Goal: Information Seeking & Learning: Find specific page/section

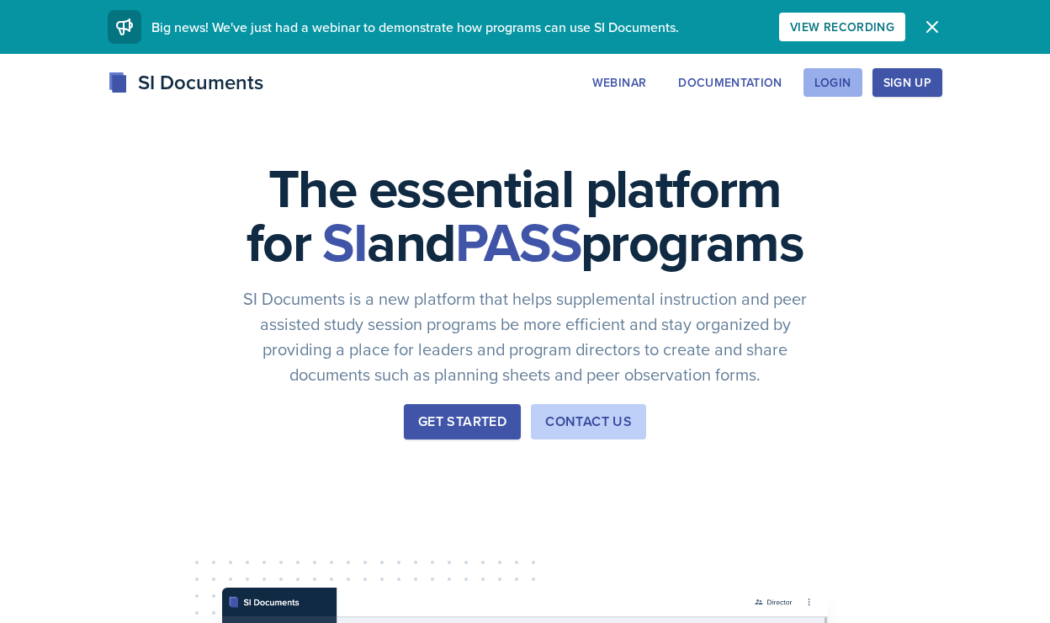
click at [829, 89] on div "Login" at bounding box center [832, 82] width 37 height 13
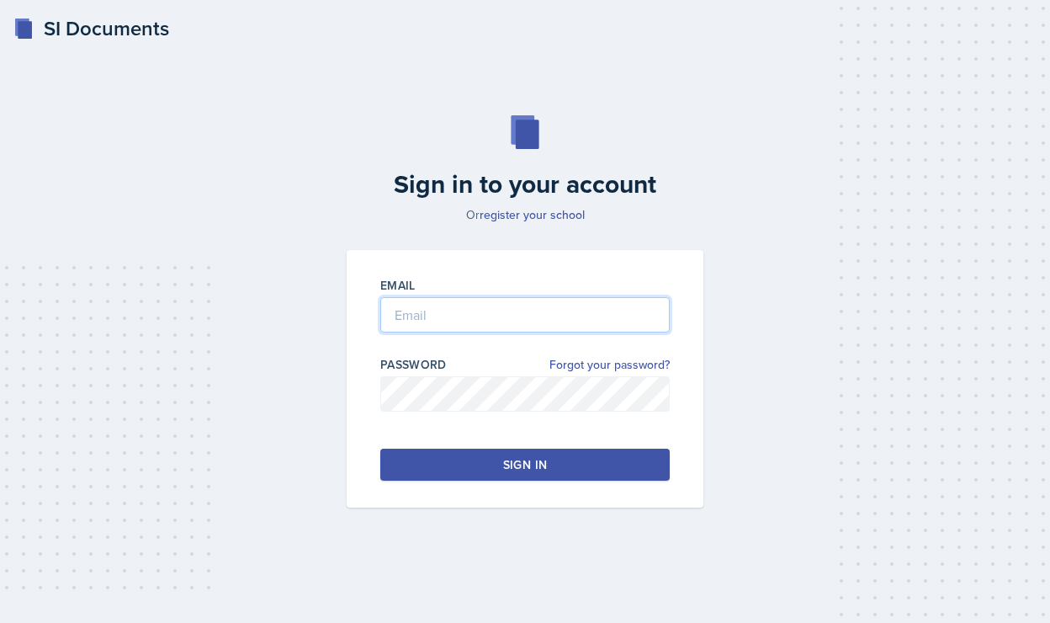
click at [451, 331] on input "email" at bounding box center [524, 314] width 289 height 35
click at [369, 352] on div "Email Password Forgot your password? Sign in" at bounding box center [525, 378] width 357 height 257
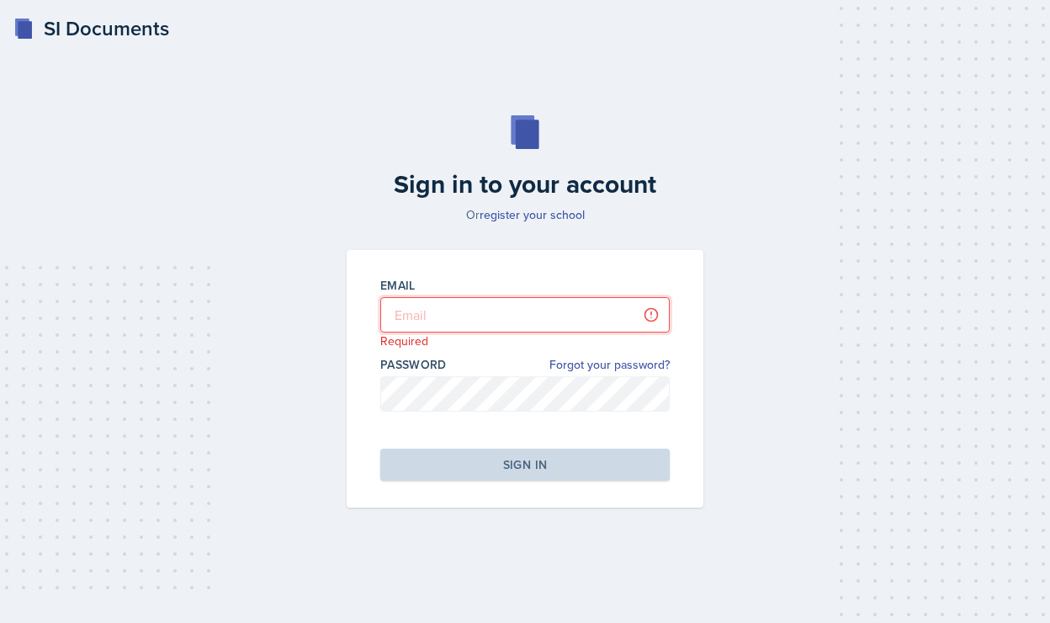
click at [428, 316] on input "email" at bounding box center [524, 314] width 289 height 35
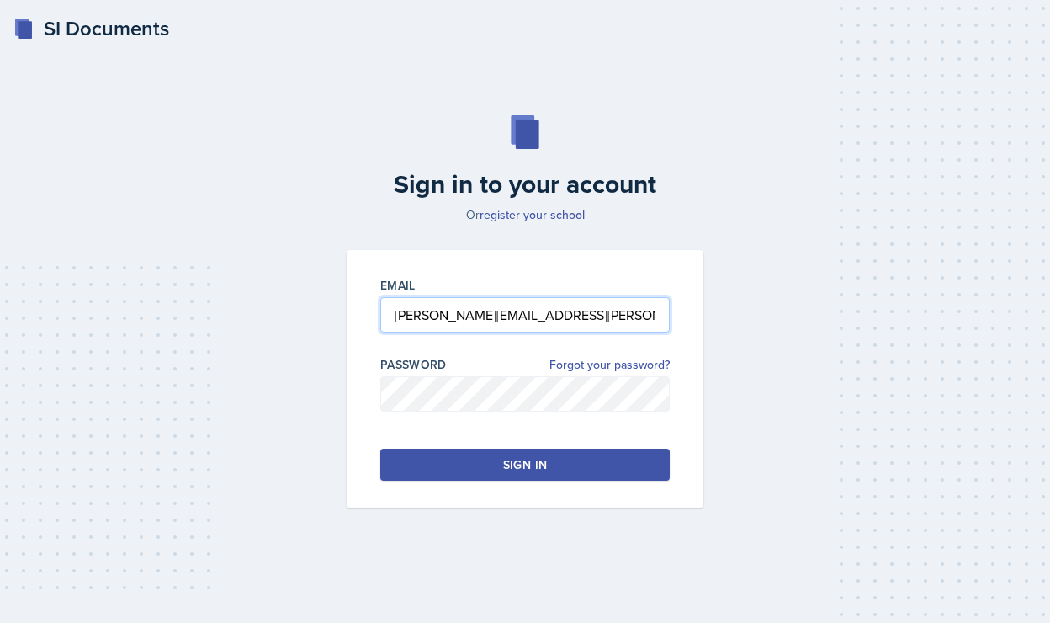
type input "[PERSON_NAME][EMAIL_ADDRESS][PERSON_NAME][DOMAIN_NAME]"
click at [486, 474] on button "Sign in" at bounding box center [524, 464] width 289 height 32
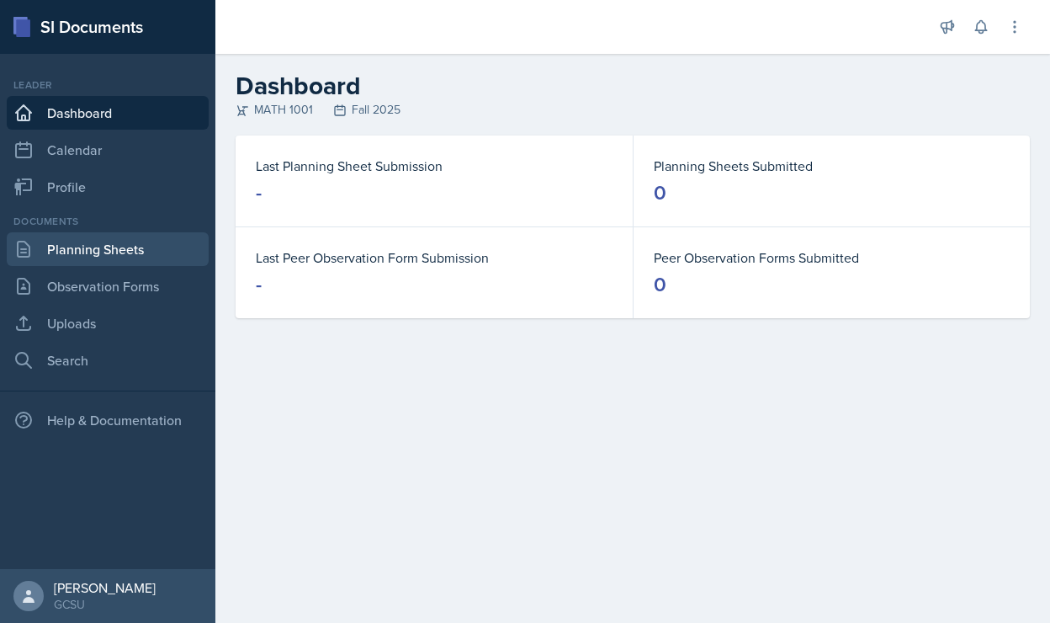
click at [90, 261] on link "Planning Sheets" at bounding box center [108, 249] width 202 height 34
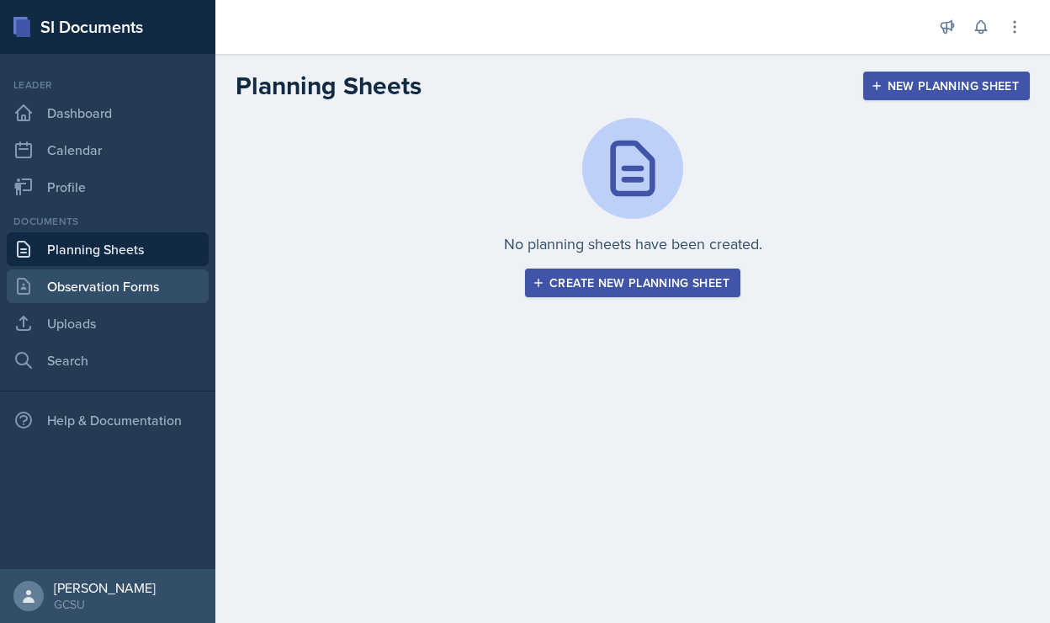
click at [127, 288] on link "Observation Forms" at bounding box center [108, 286] width 202 height 34
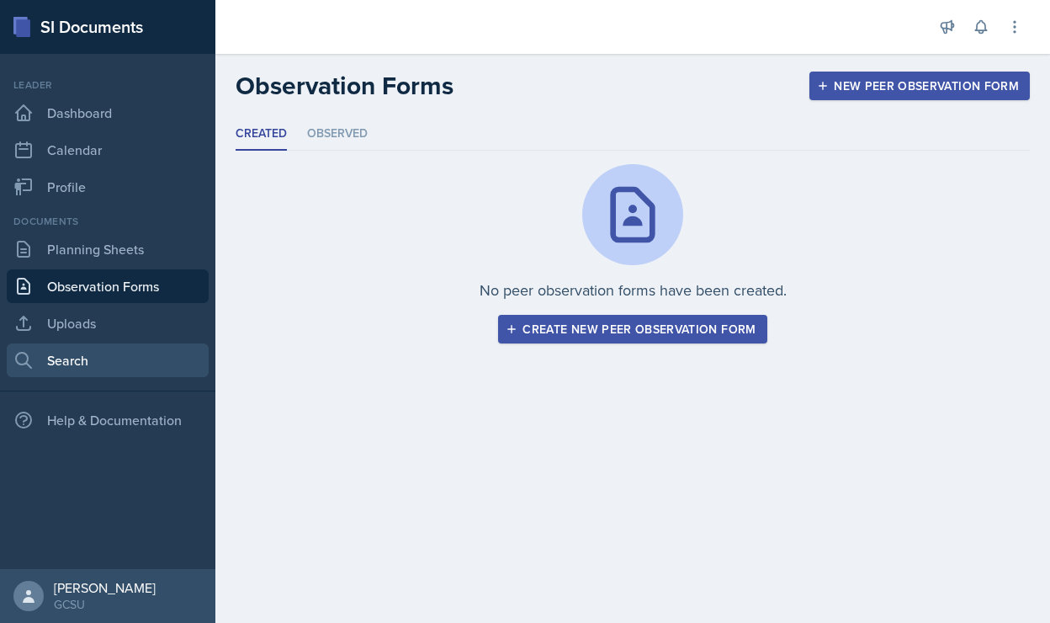
click at [115, 359] on link "Search" at bounding box center [108, 360] width 202 height 34
select select "all"
select select "1"
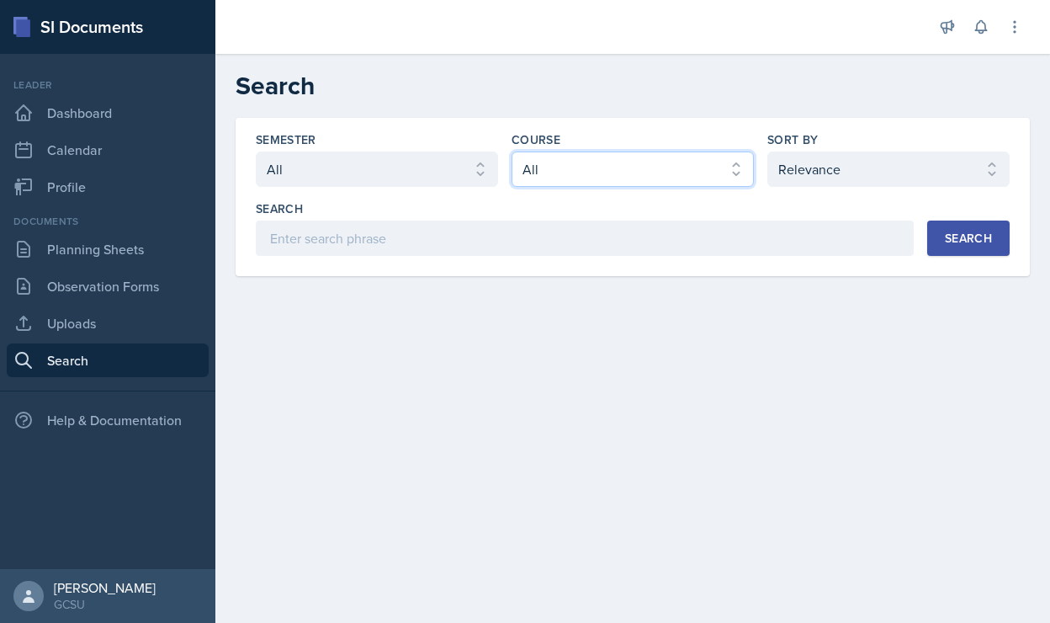
click at [655, 155] on select "Select course All ACCT 3101 ACCT 3102 ASTR 1000 BIOL 1100 BIOL 1107 BIOL 1108 B…" at bounding box center [633, 168] width 242 height 35
select select "c791e157-50e7-4c52-bb41-8889e21dc1fd"
click at [512, 151] on select "Select course All ACCT 3101 ACCT 3102 ASTR 1000 BIOL 1100 BIOL 1107 BIOL 1108 B…" at bounding box center [633, 168] width 242 height 35
click at [973, 241] on div "Search" at bounding box center [968, 237] width 47 height 13
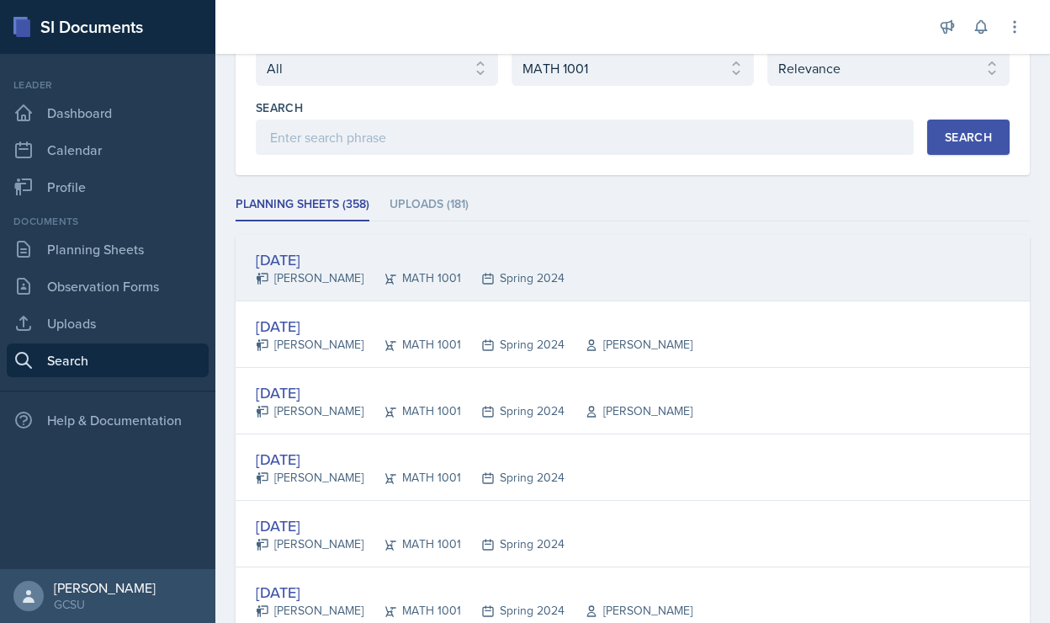
scroll to position [107, 0]
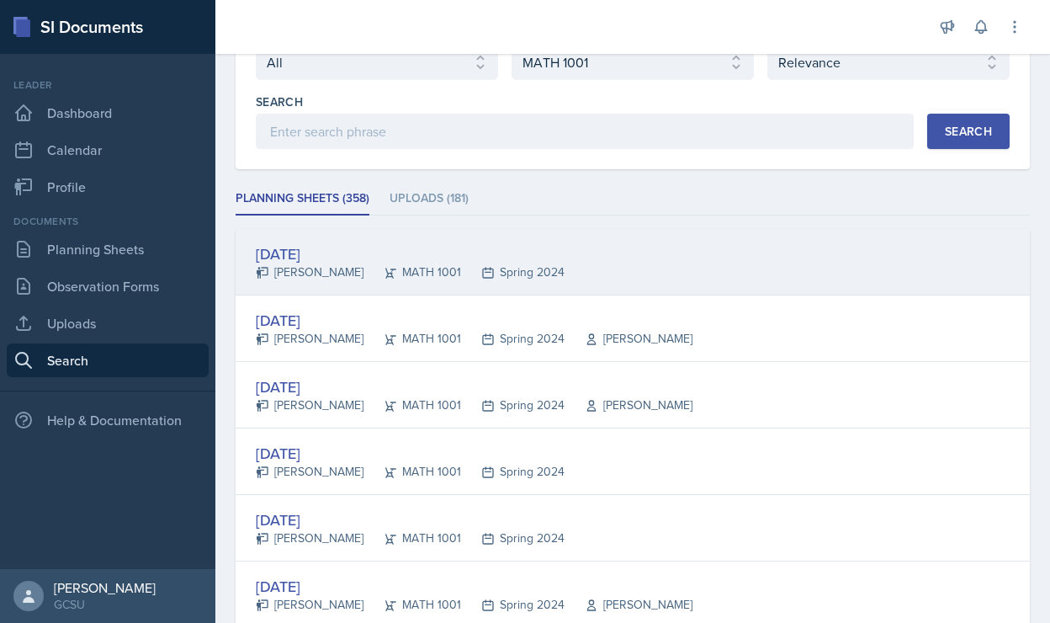
click at [291, 246] on div "[DATE]" at bounding box center [410, 253] width 309 height 23
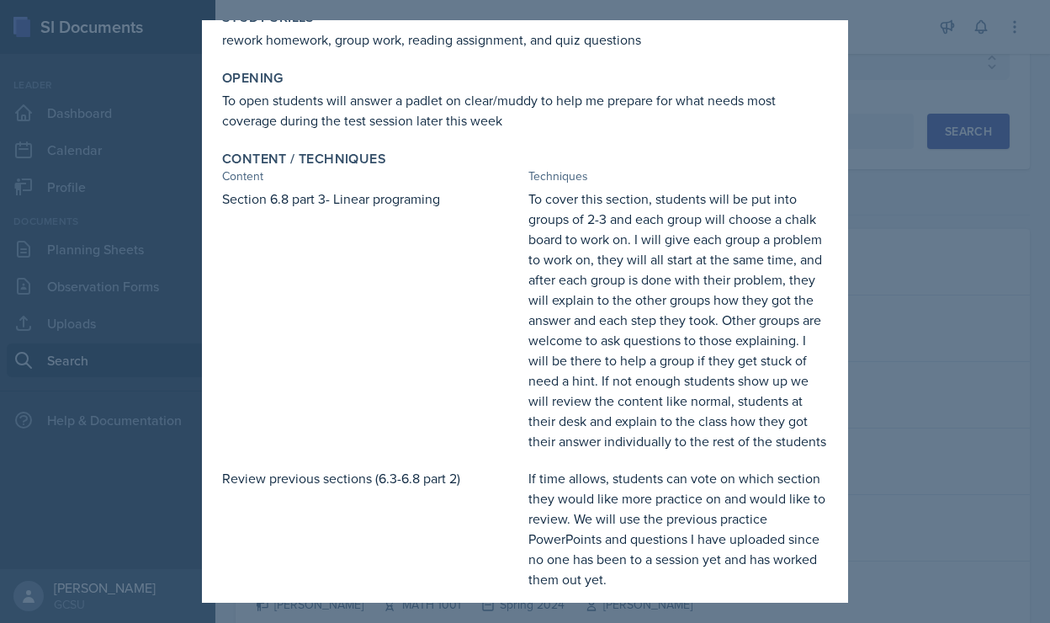
scroll to position [0, 0]
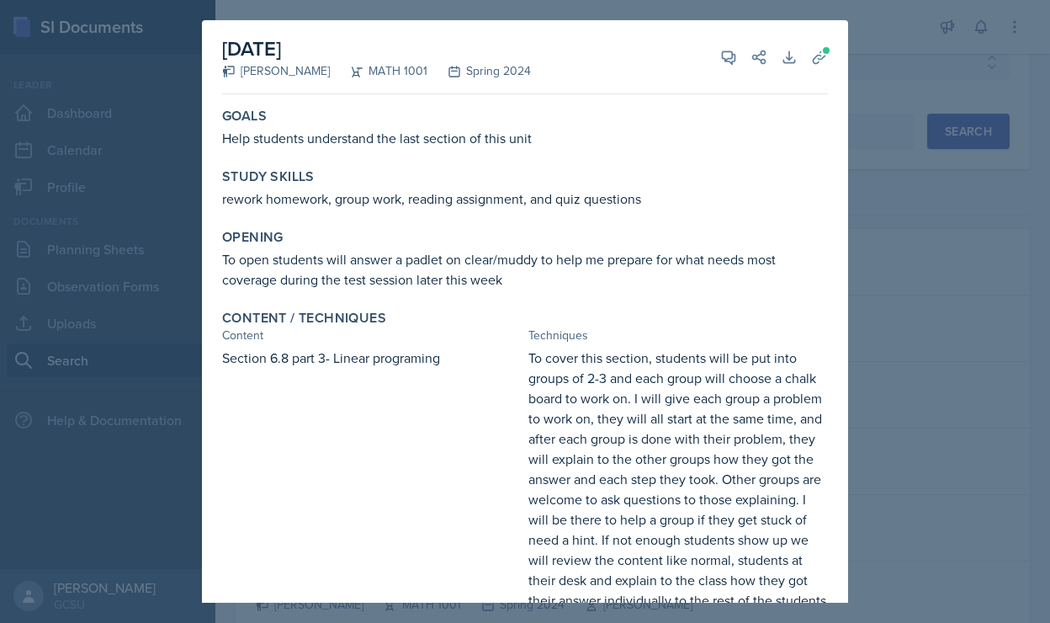
click at [927, 182] on div at bounding box center [525, 311] width 1050 height 623
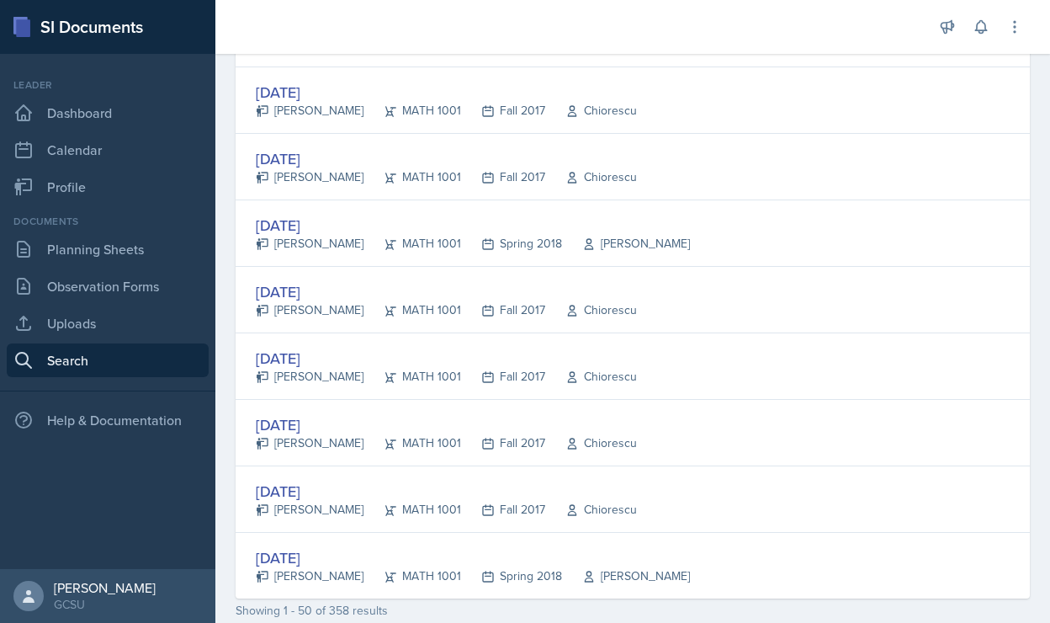
scroll to position [3143, 0]
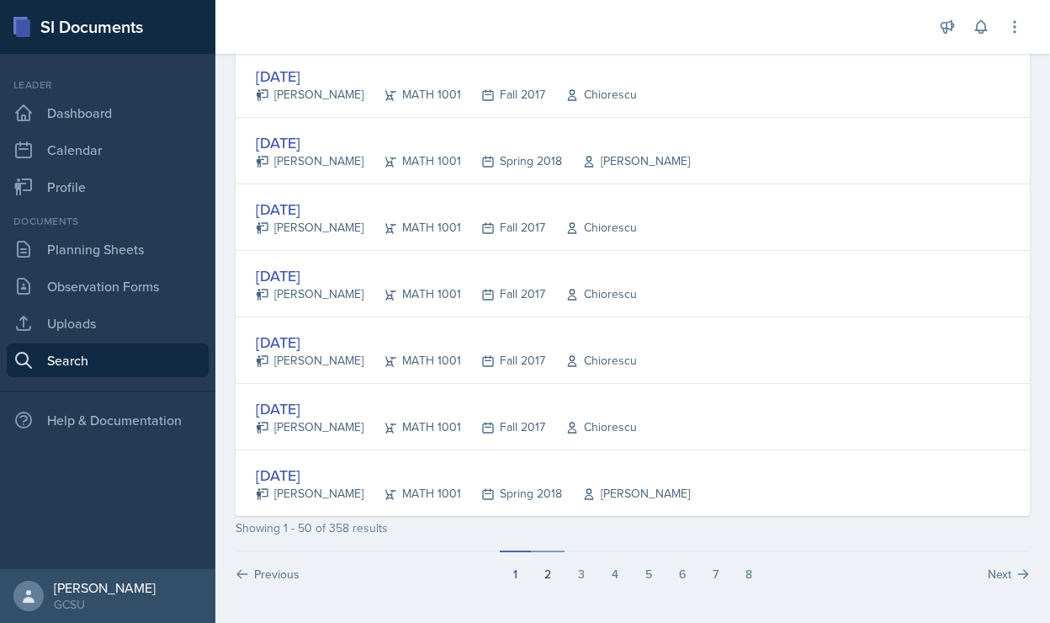
click at [549, 579] on button "2" at bounding box center [548, 566] width 34 height 32
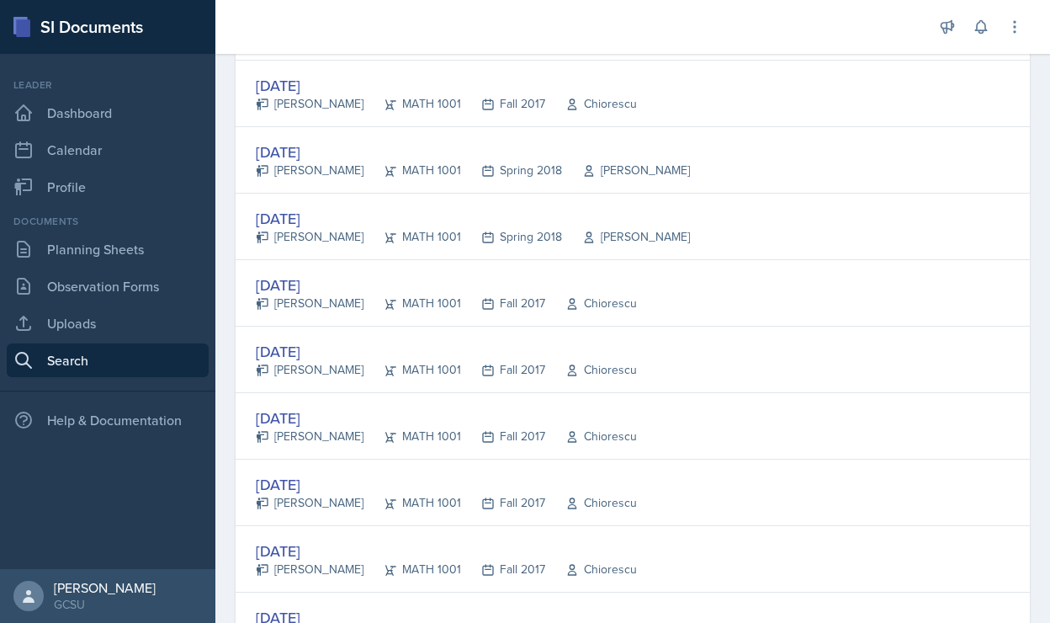
scroll to position [741, 0]
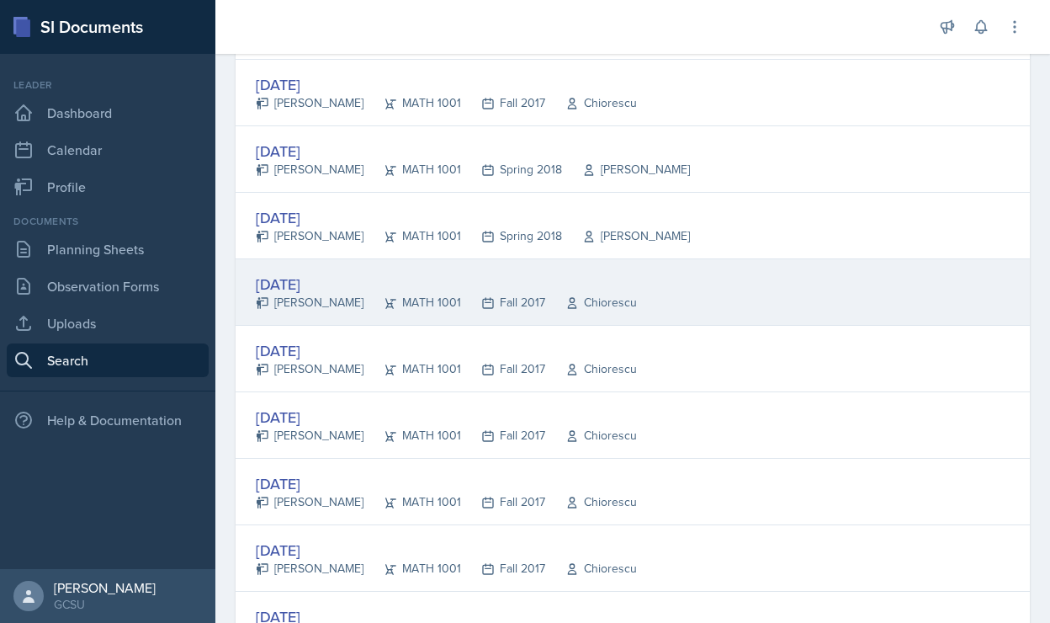
click at [288, 279] on div "[DATE]" at bounding box center [446, 284] width 381 height 23
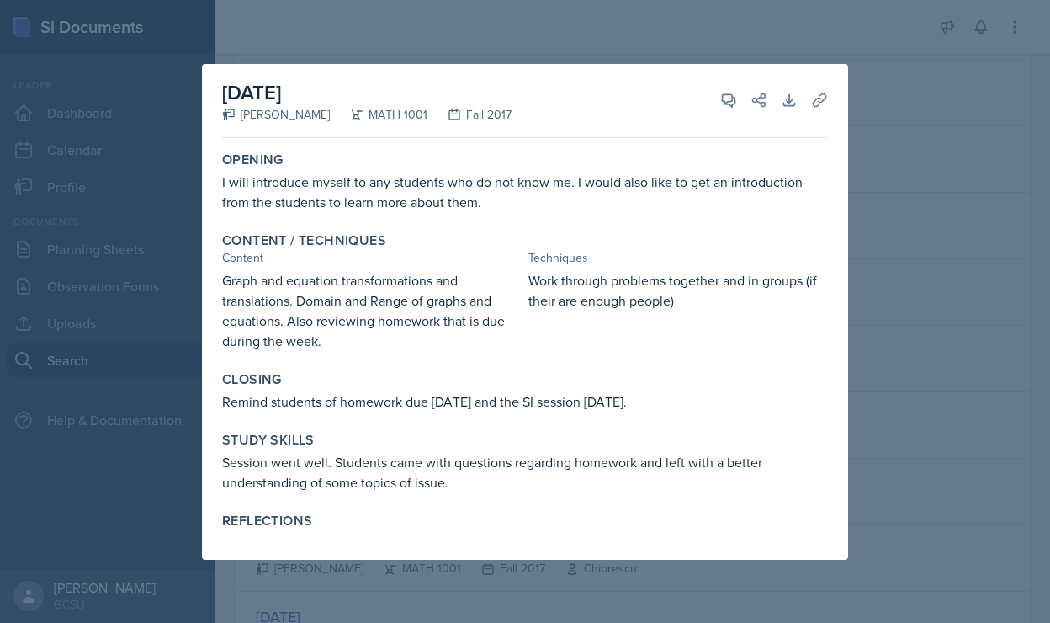
click at [924, 145] on div at bounding box center [525, 311] width 1050 height 623
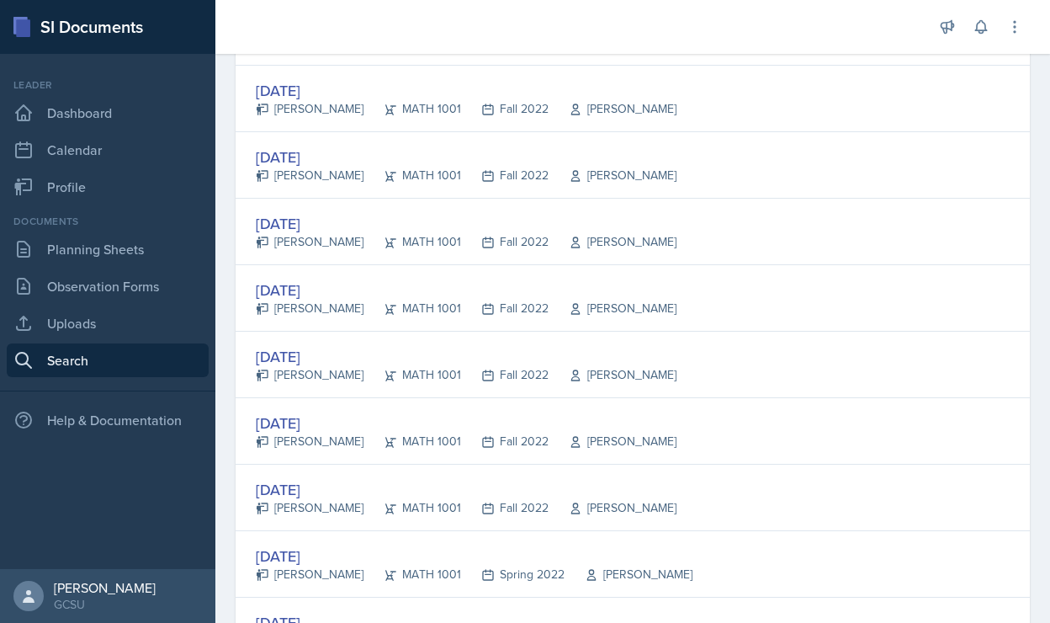
scroll to position [3143, 0]
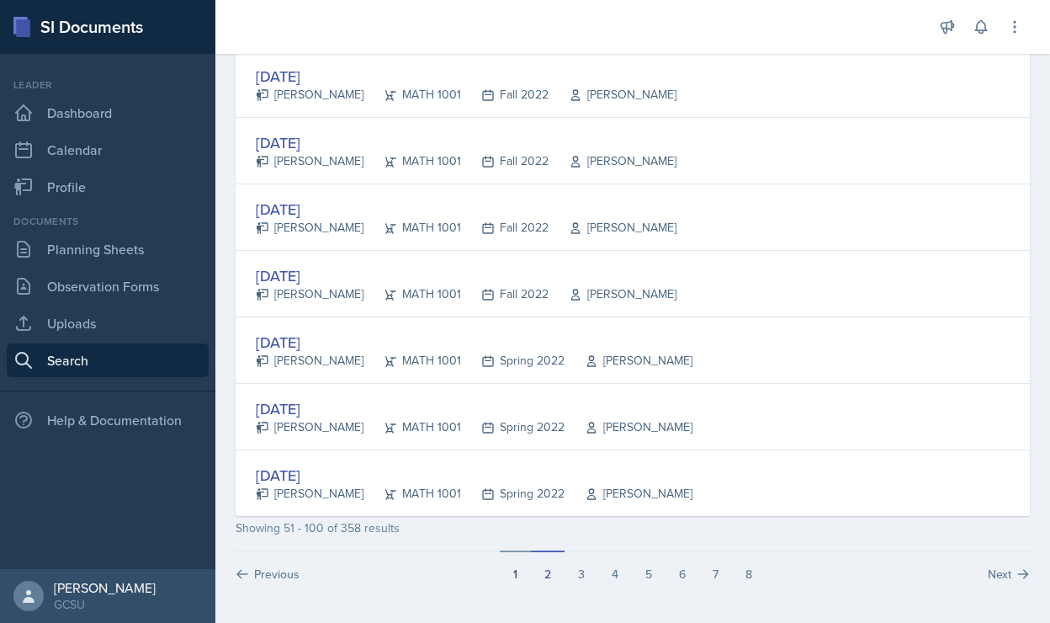
click at [517, 570] on button "1" at bounding box center [515, 566] width 31 height 32
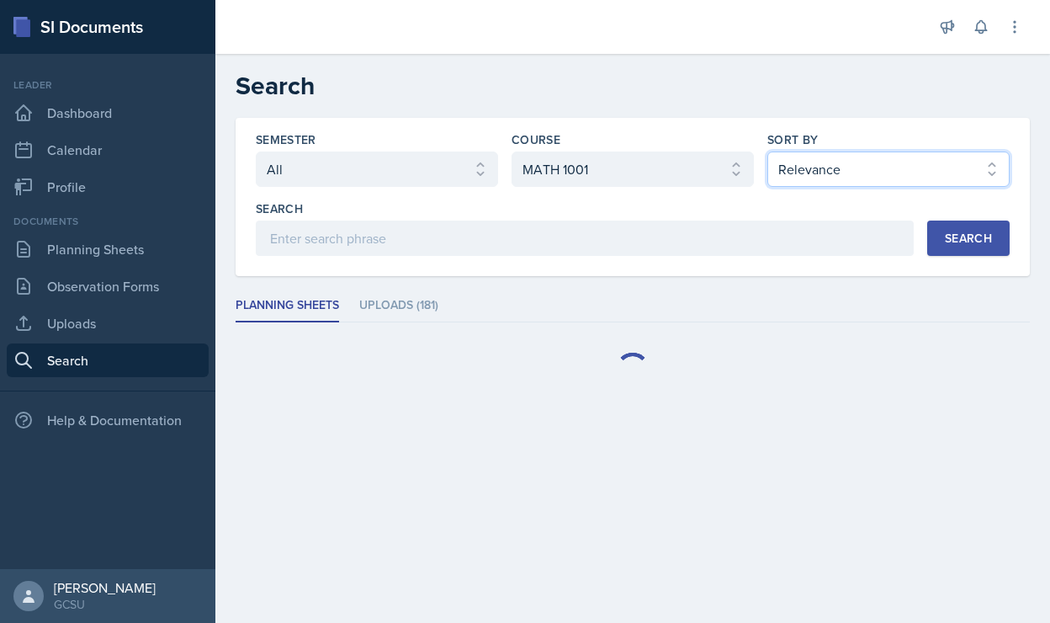
click at [871, 169] on select "Select sort by Relevance Document Date (Asc) Document Date (Desc)" at bounding box center [888, 168] width 242 height 35
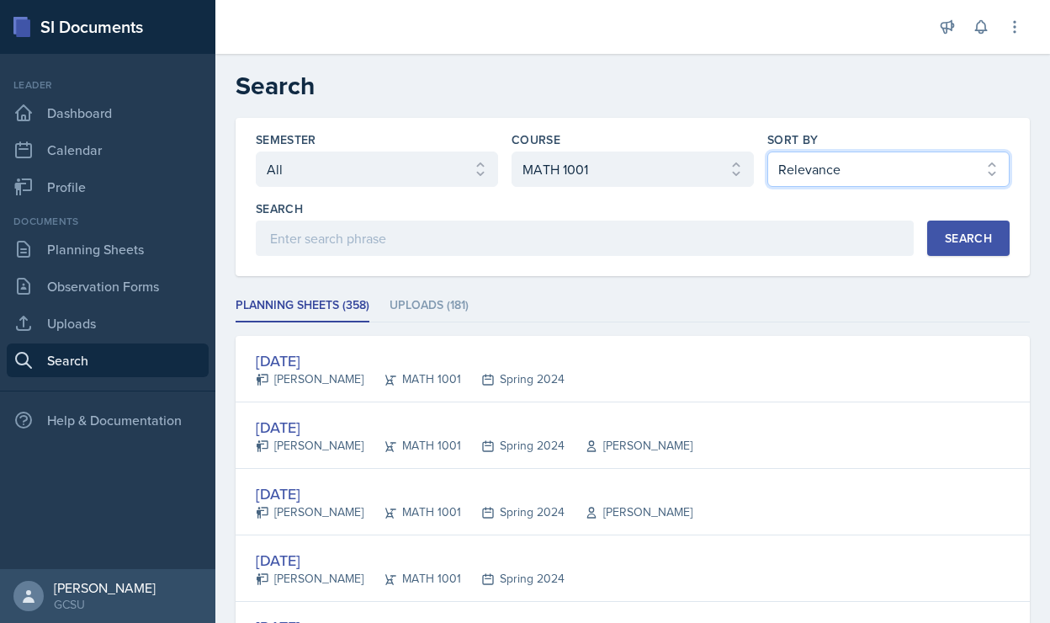
click at [767, 151] on select "Select sort by Relevance Document Date (Asc) Document Date (Desc)" at bounding box center [888, 168] width 242 height 35
click at [859, 167] on select "Select sort by Relevance Document Date (Asc) Document Date (Desc)" at bounding box center [888, 168] width 242 height 35
select select "3"
click at [767, 151] on select "Select sort by Relevance Document Date (Asc) Document Date (Desc)" at bounding box center [888, 168] width 242 height 35
click at [980, 247] on button "Search" at bounding box center [968, 237] width 82 height 35
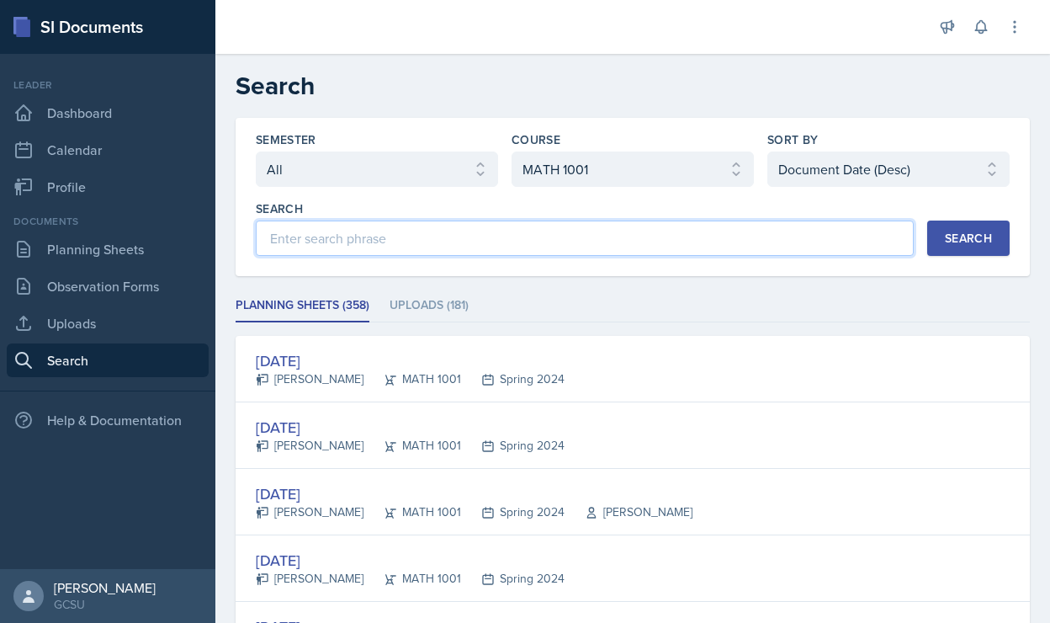
click at [586, 247] on input at bounding box center [585, 237] width 658 height 35
type input "[PERSON_NAME]"
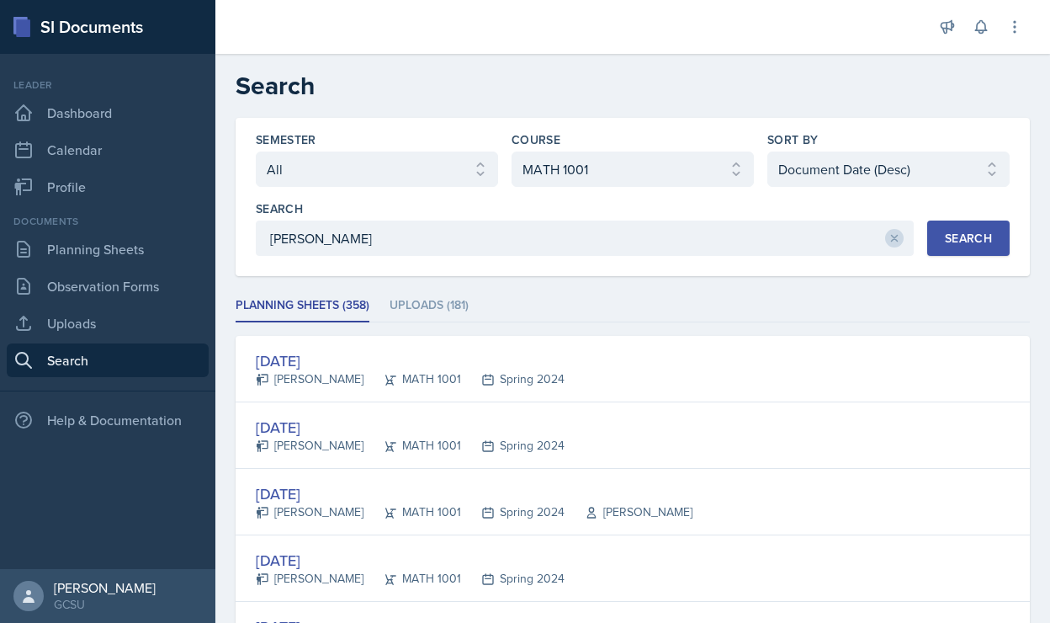
click at [946, 231] on div "Search" at bounding box center [968, 237] width 47 height 13
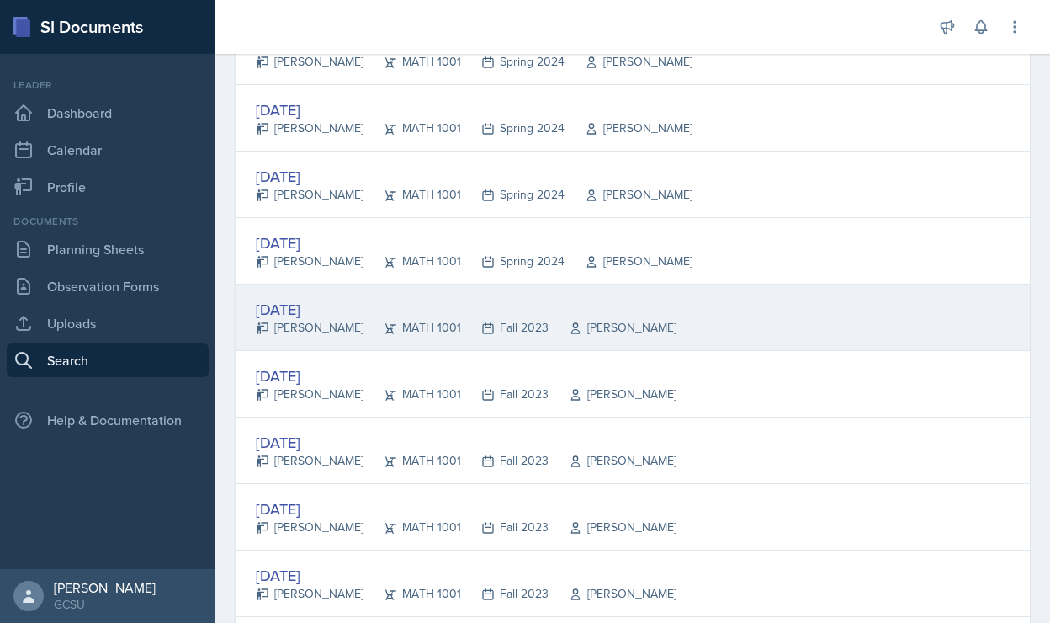
scroll to position [1509, 0]
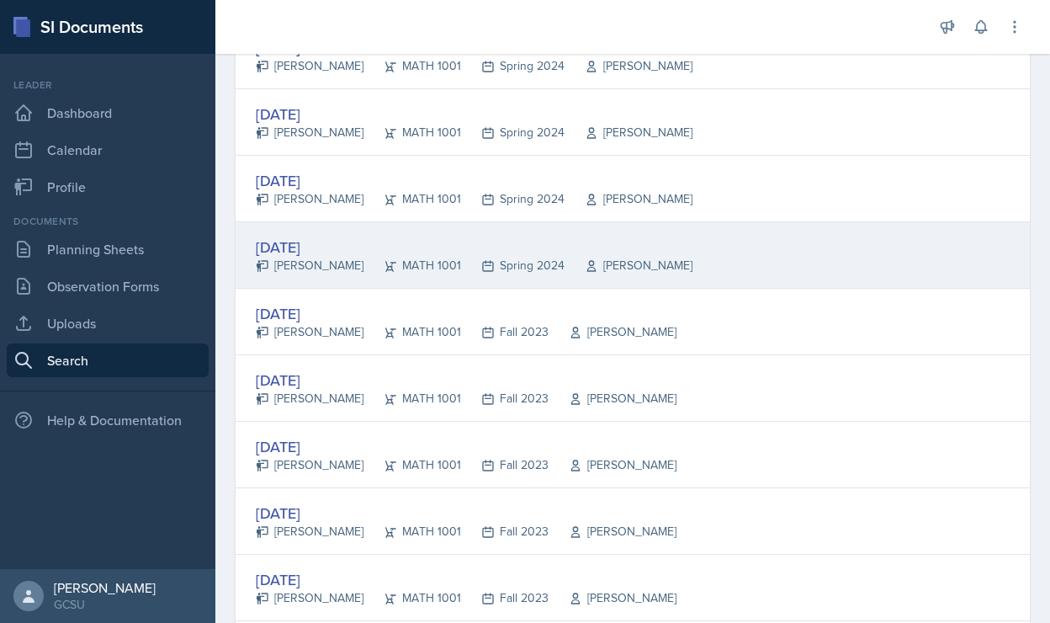
click at [312, 241] on div "[DATE]" at bounding box center [474, 247] width 437 height 23
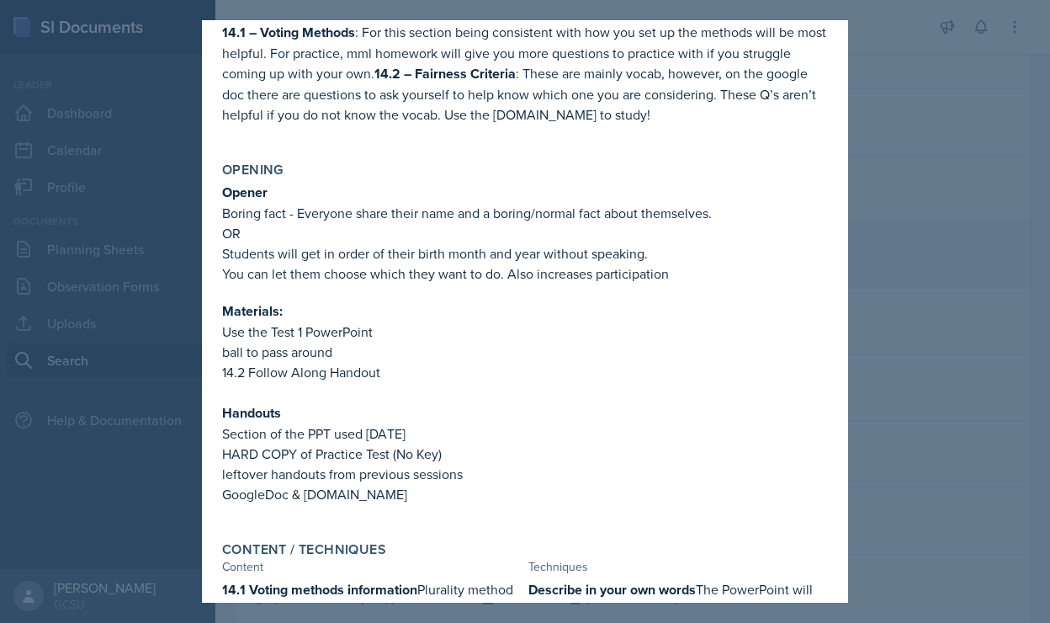
scroll to position [0, 0]
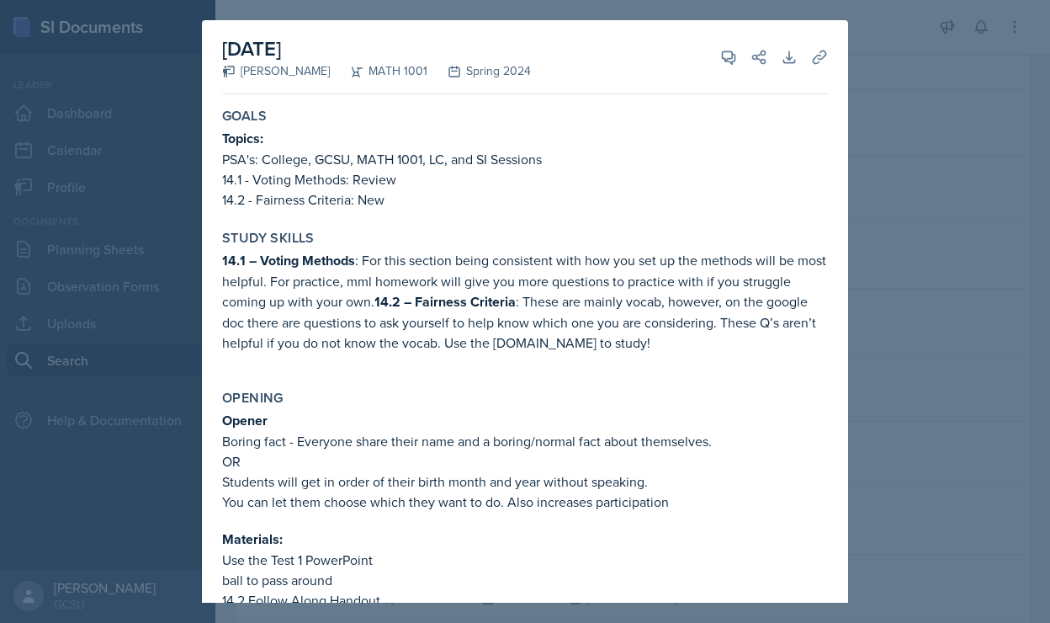
click at [984, 166] on div at bounding box center [525, 311] width 1050 height 623
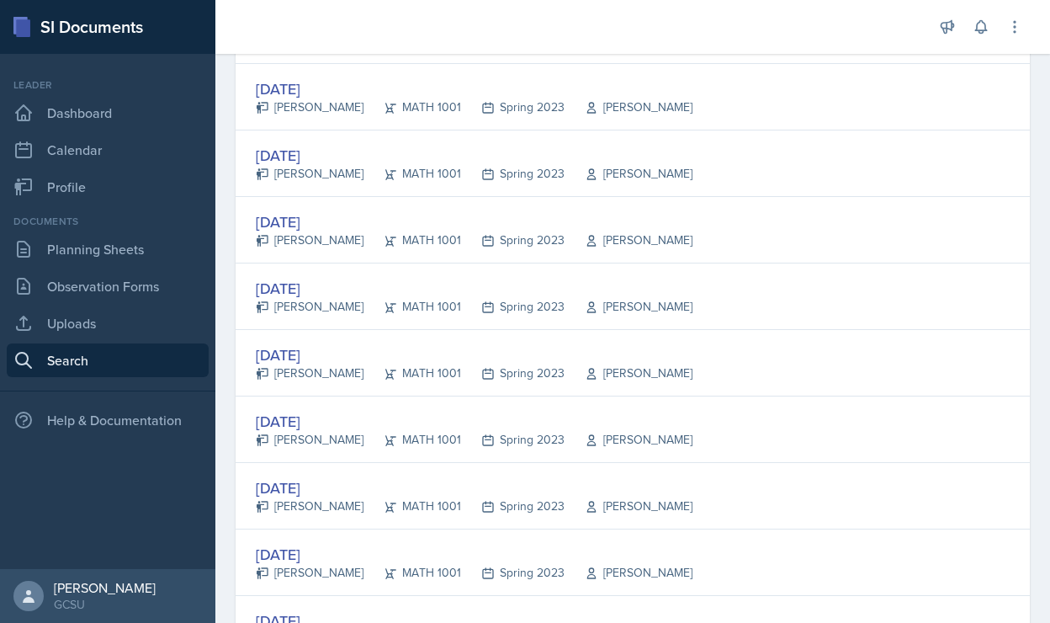
scroll to position [3143, 0]
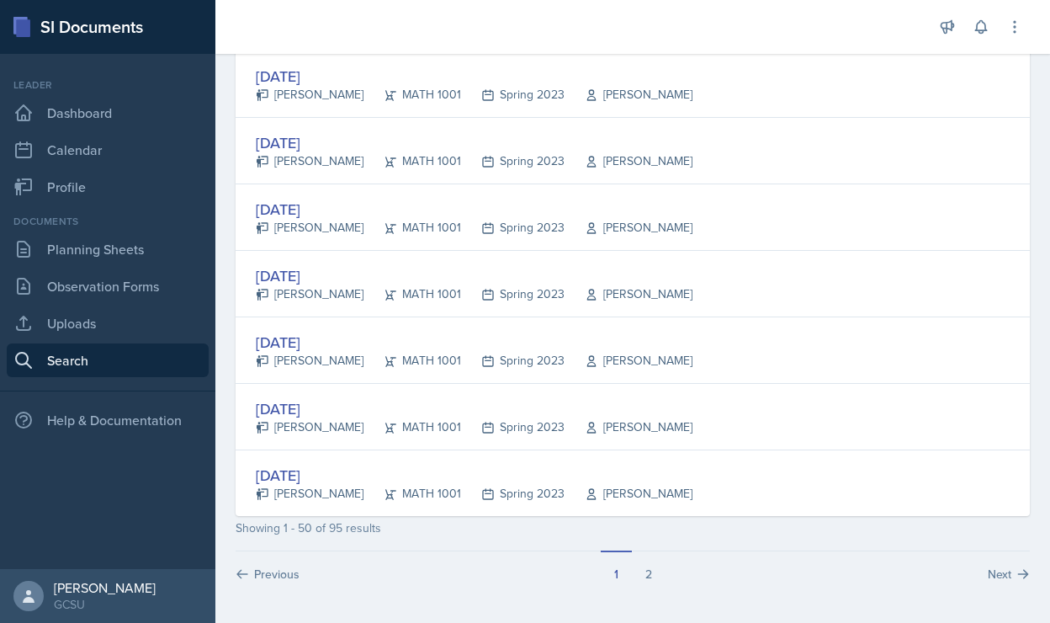
click at [651, 577] on button "2" at bounding box center [649, 566] width 34 height 32
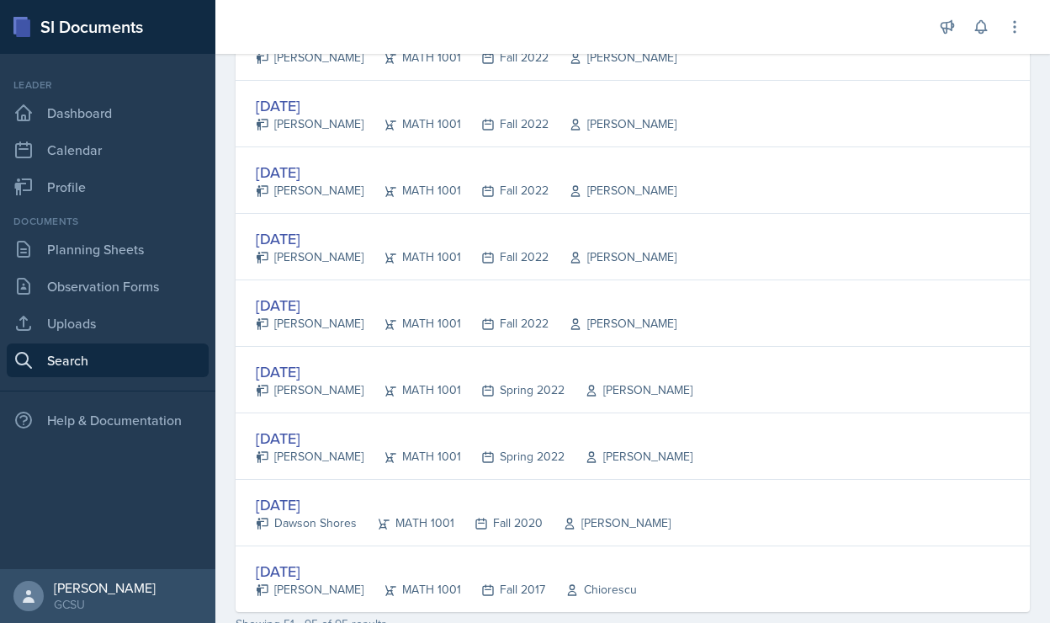
scroll to position [2661, 0]
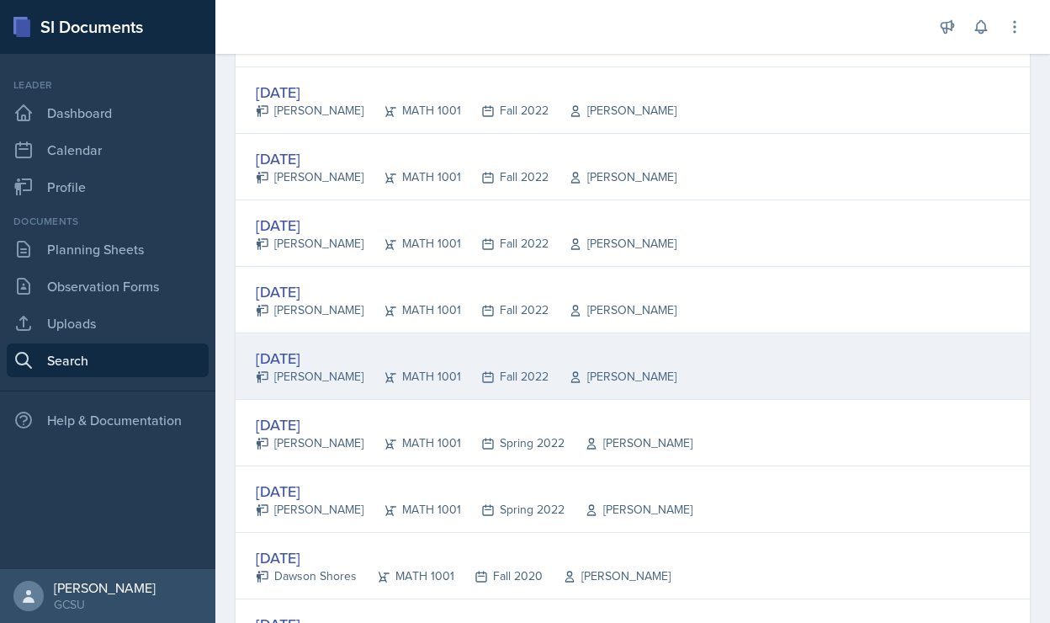
click at [314, 353] on div "[DATE]" at bounding box center [466, 358] width 421 height 23
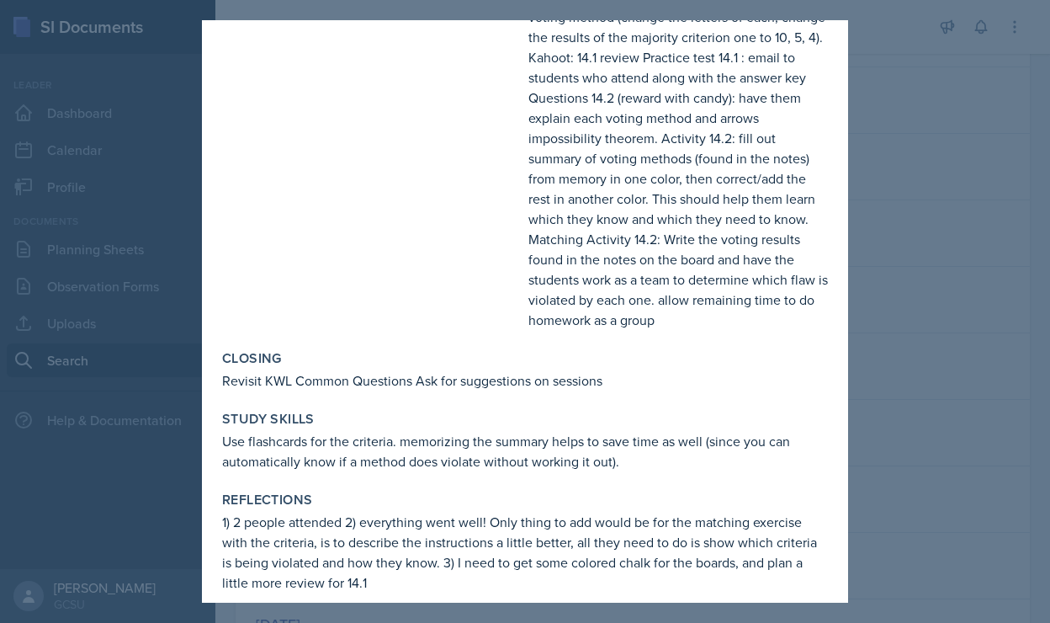
scroll to position [0, 0]
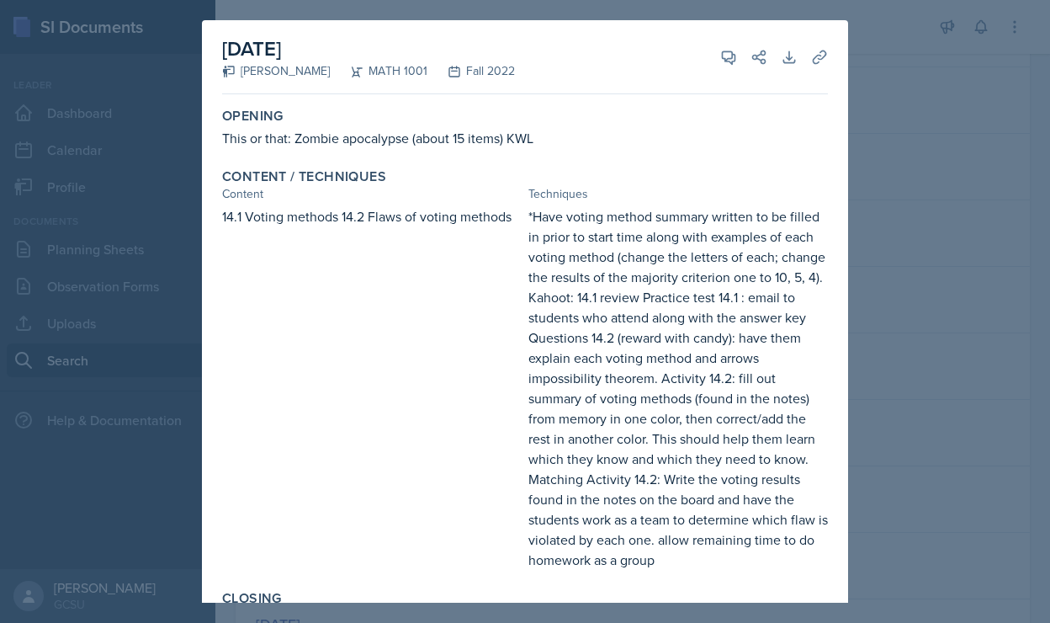
click at [902, 245] on div at bounding box center [525, 311] width 1050 height 623
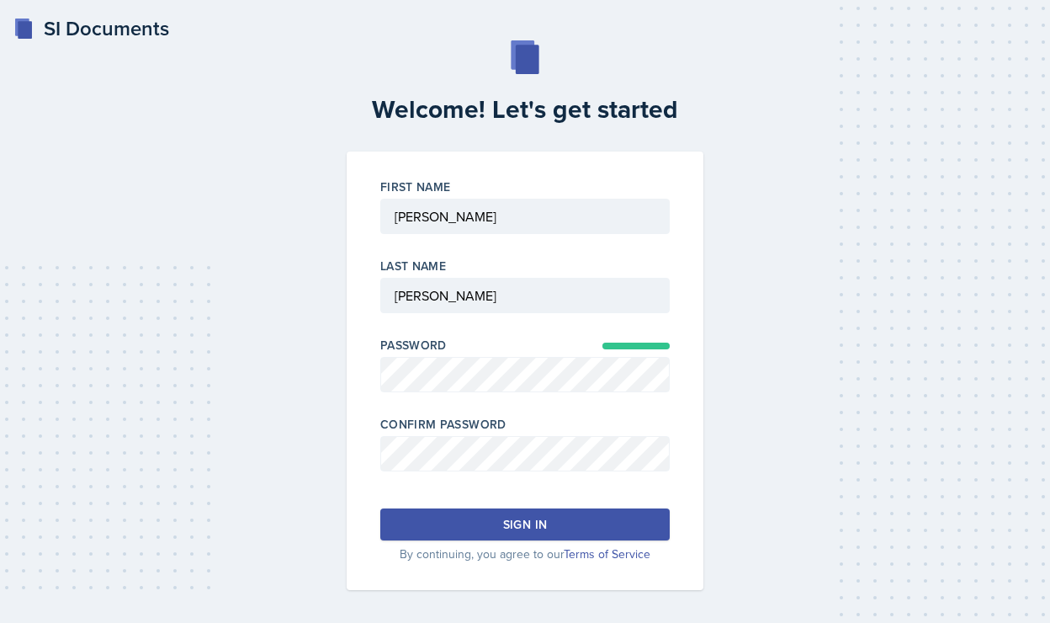
click at [483, 523] on button "Sign in" at bounding box center [524, 524] width 289 height 32
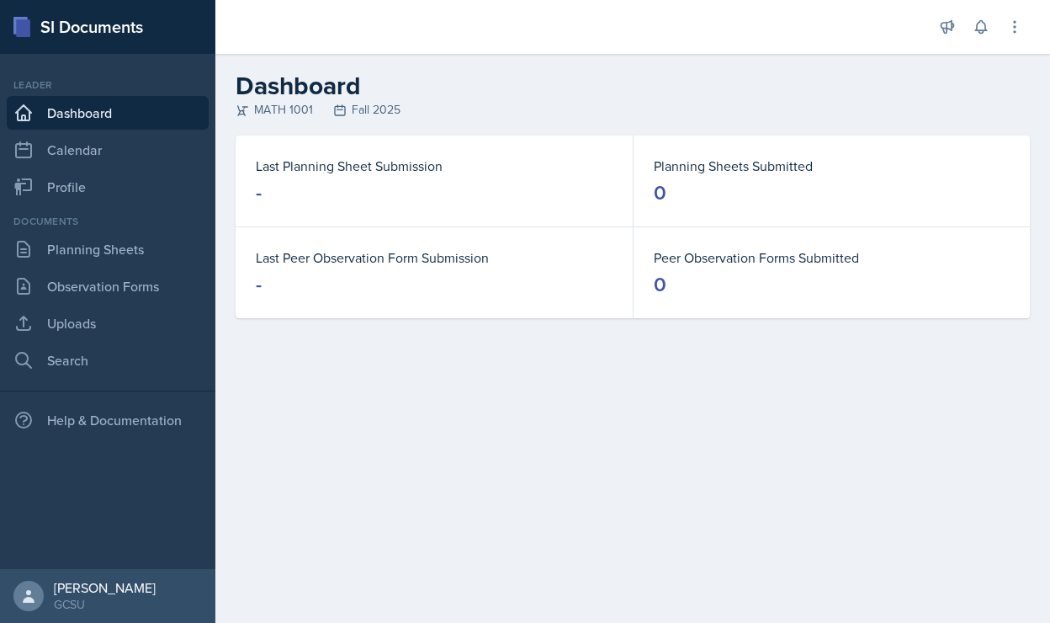
click at [1010, 44] on div "Announcements SI Leader Training! Jan 11th, 2025 4:11 PM We are so excited to k…" at bounding box center [981, 27] width 84 height 54
click at [1012, 39] on button at bounding box center [1015, 27] width 30 height 30
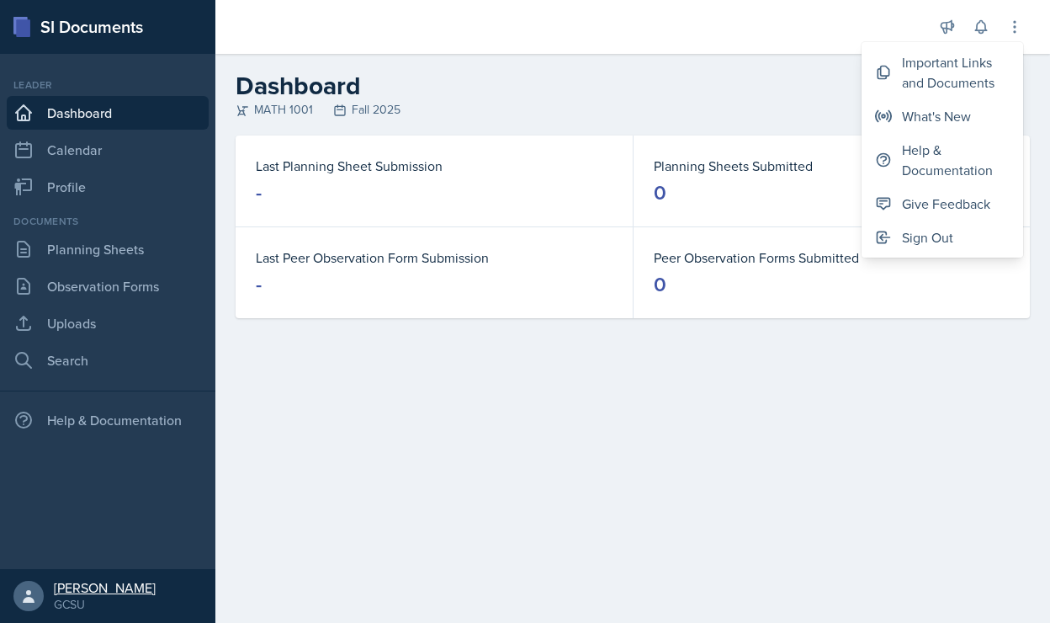
click at [52, 591] on link "Caroline Bruner GCSU" at bounding box center [107, 596] width 215 height 54
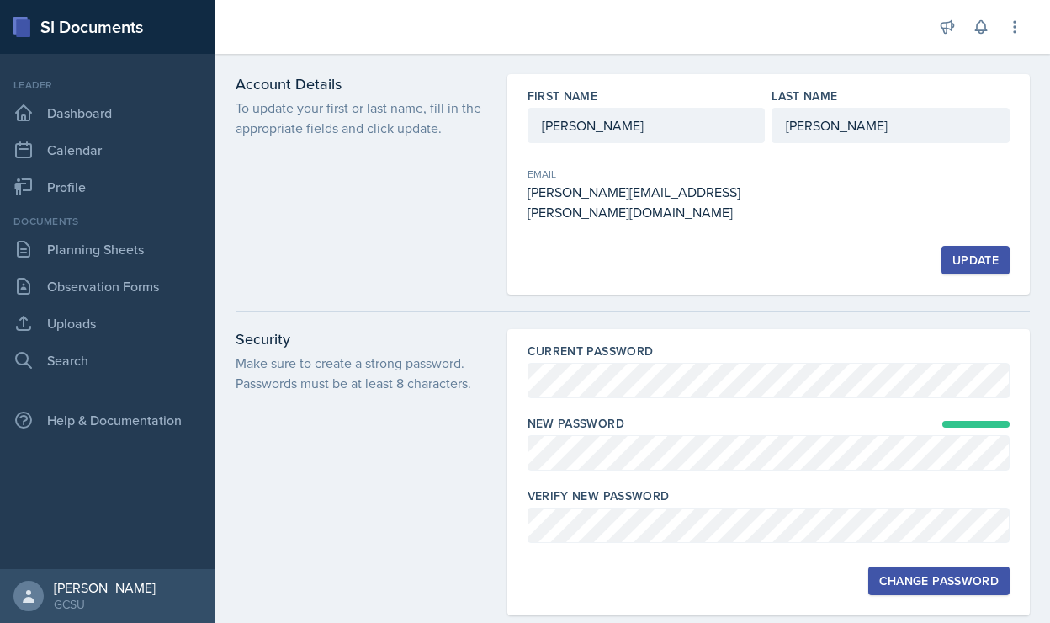
click at [904, 574] on div "Change Password" at bounding box center [938, 580] width 119 height 13
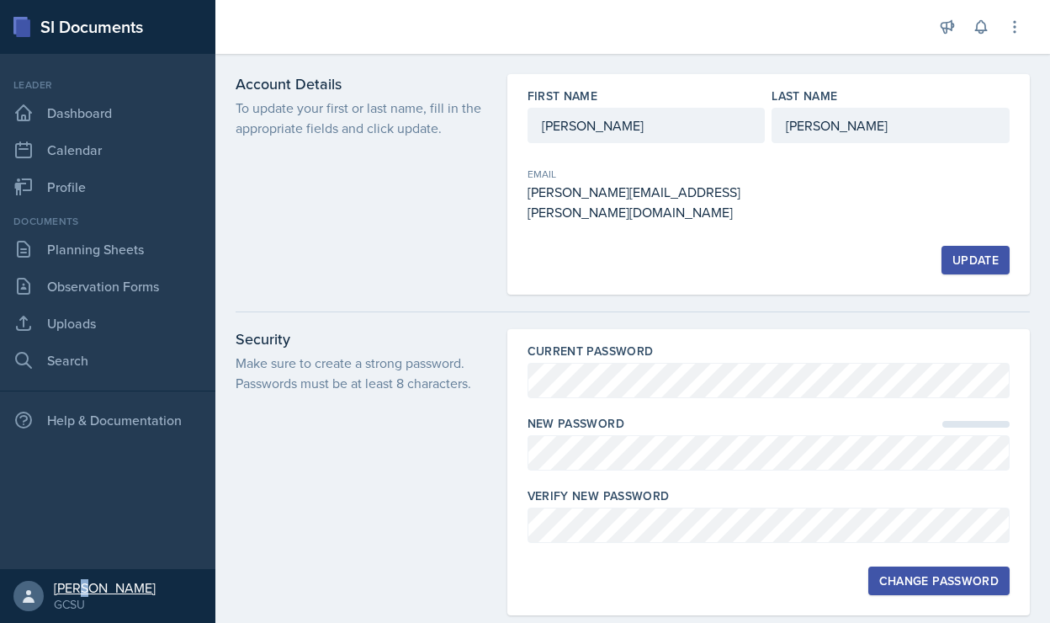
click at [83, 585] on div "[PERSON_NAME]" at bounding box center [105, 587] width 102 height 17
